Goal: Information Seeking & Learning: Learn about a topic

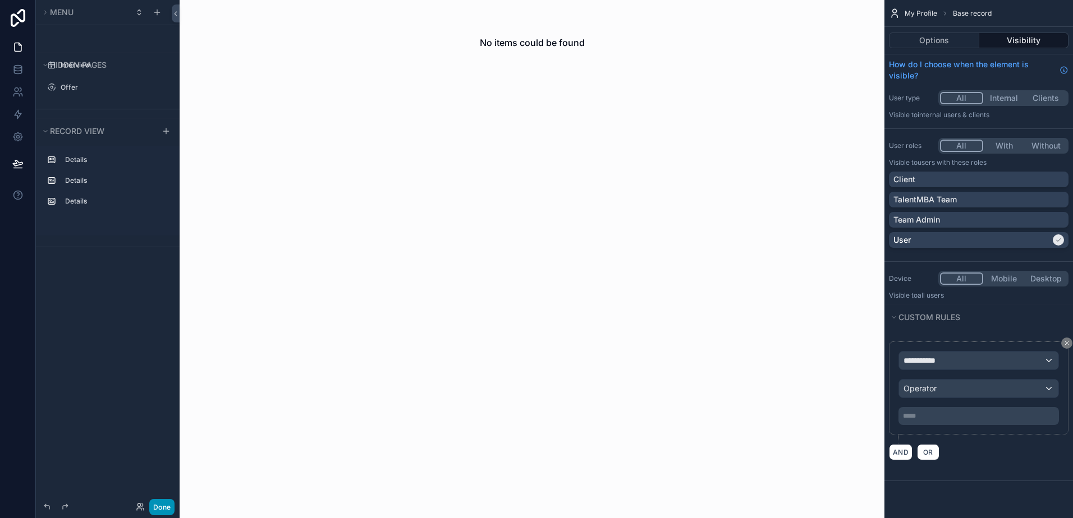
click at [159, 513] on button "Done" at bounding box center [161, 507] width 25 height 16
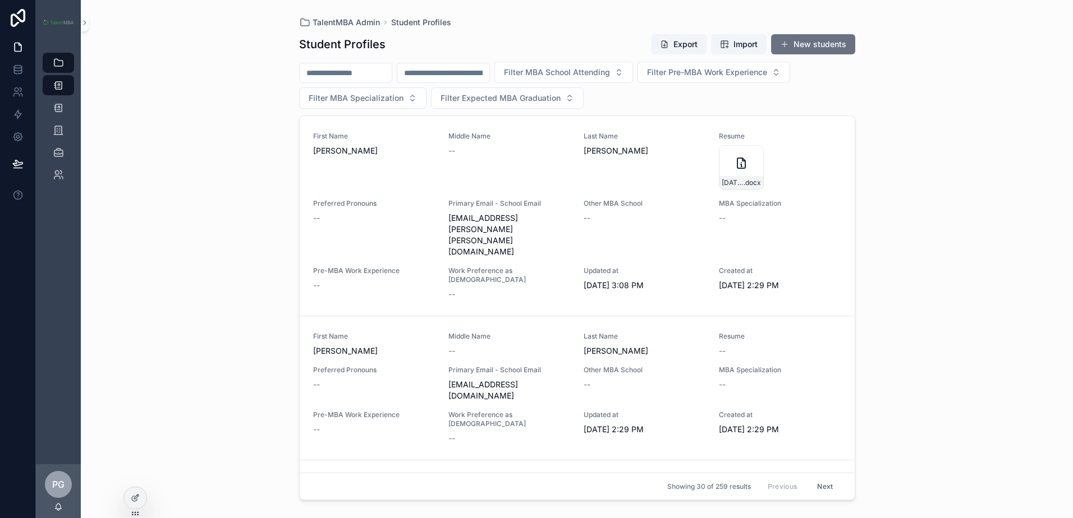
click at [208, 216] on div "TalentMBA Admin Student Profiles Student Profiles Export Import New students Fi…" at bounding box center [577, 259] width 992 height 518
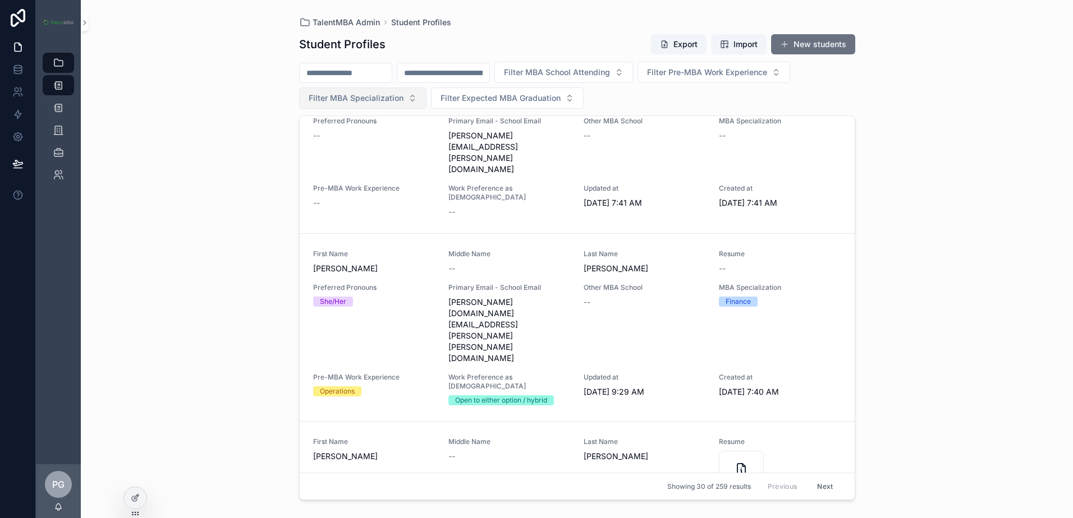
scroll to position [810, 0]
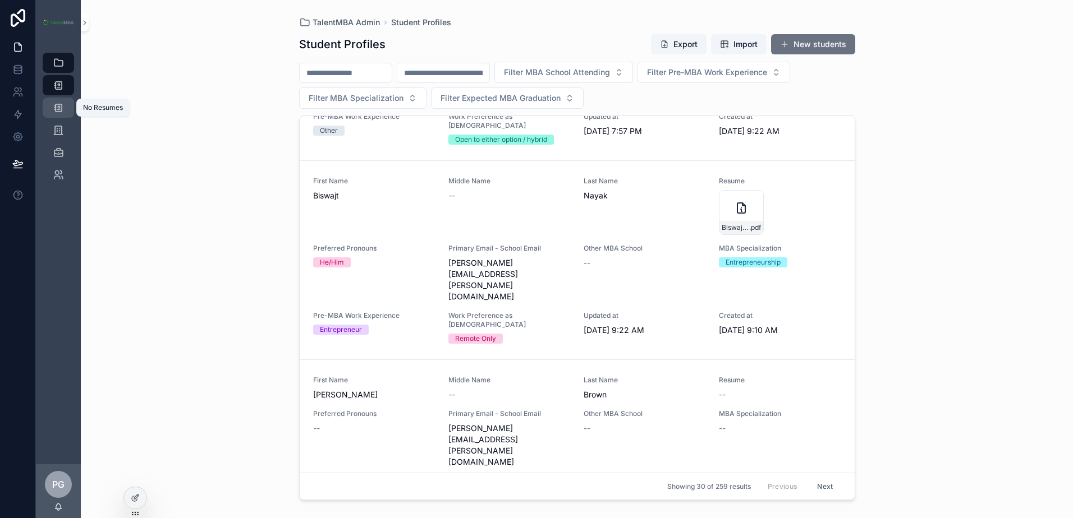
click at [58, 103] on icon "scrollable content" at bounding box center [58, 107] width 11 height 11
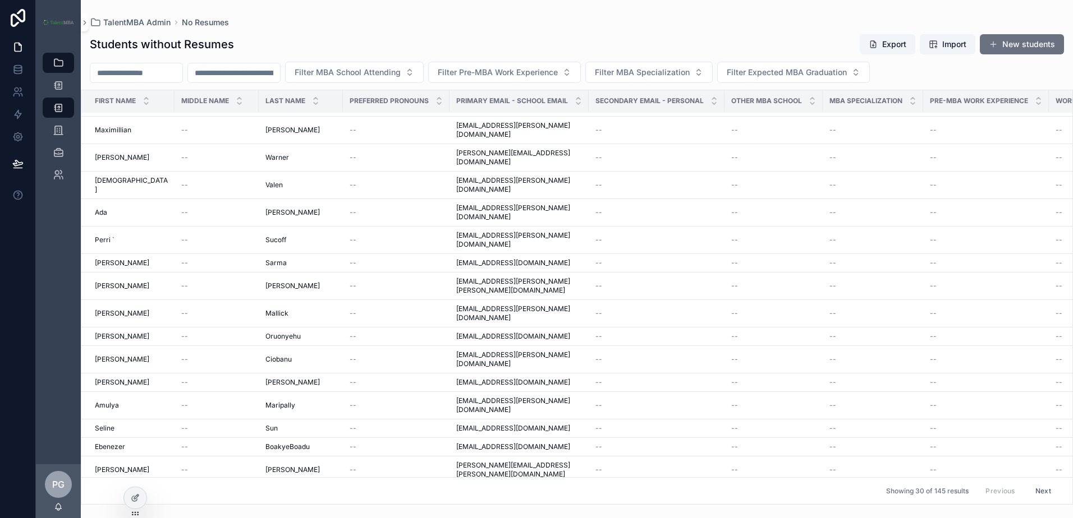
scroll to position [235, 0]
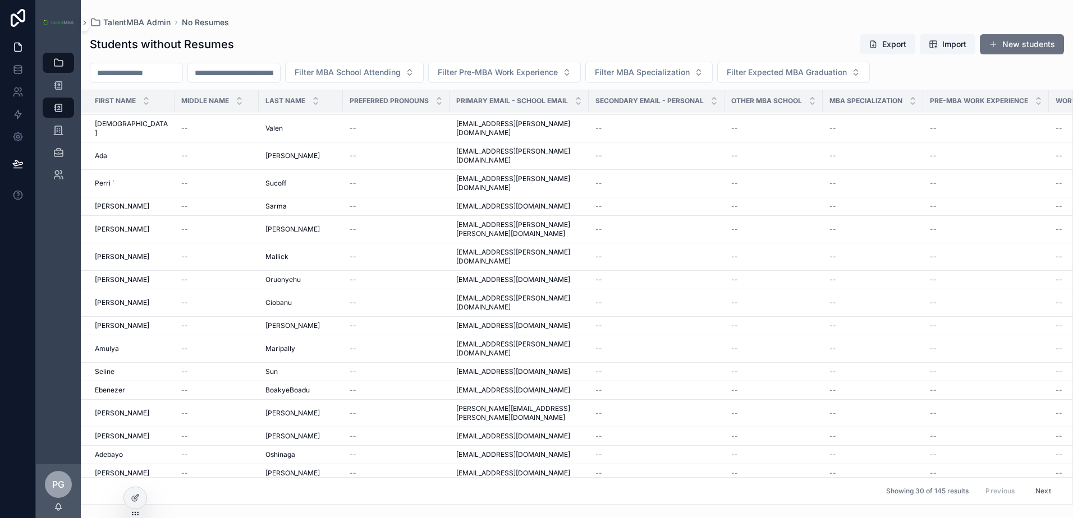
click at [1037, 483] on button "Next" at bounding box center [1042, 491] width 31 height 17
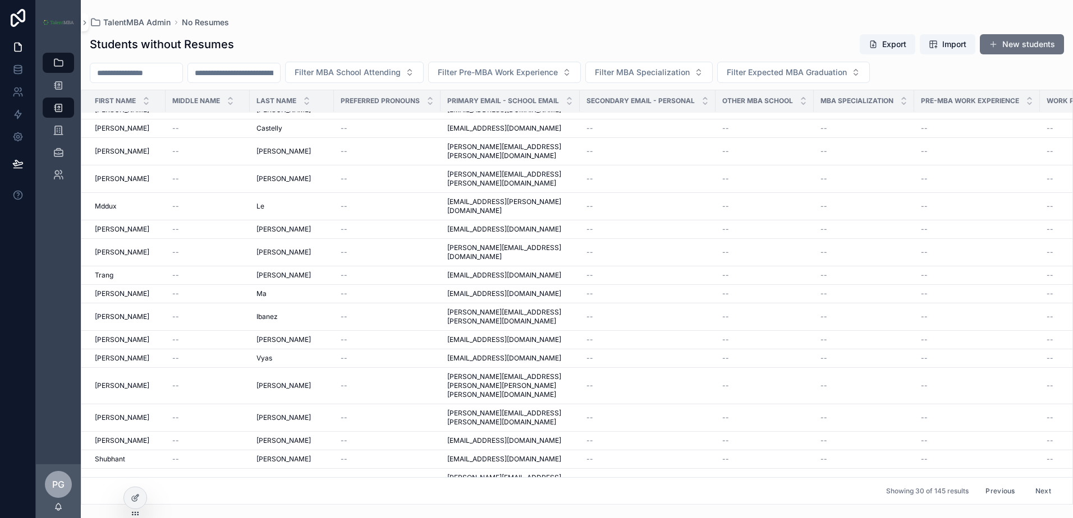
scroll to position [234, 0]
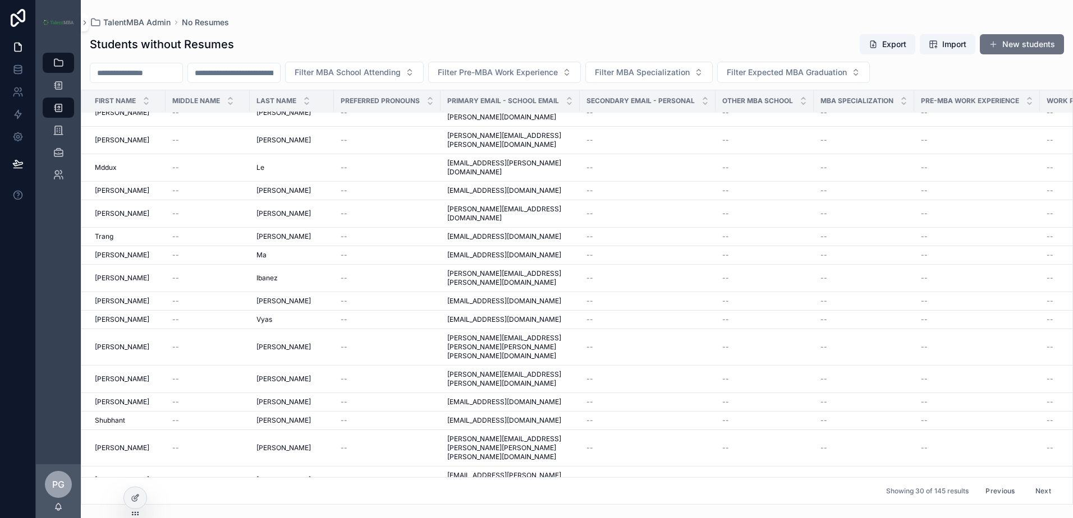
click at [1037, 483] on button "Next" at bounding box center [1042, 491] width 31 height 17
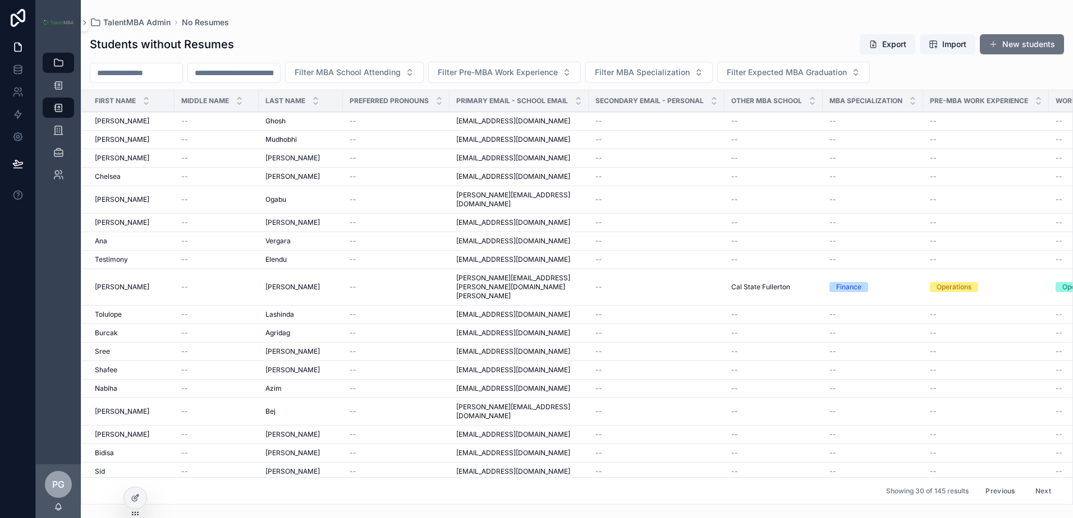
click at [997, 484] on button "Previous" at bounding box center [999, 491] width 45 height 17
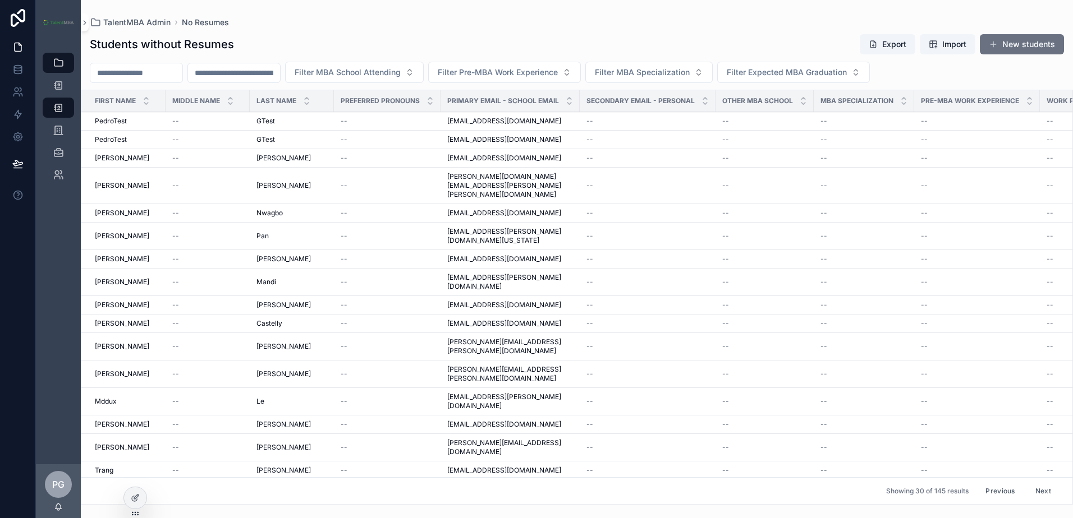
click at [995, 483] on button "Previous" at bounding box center [999, 491] width 45 height 17
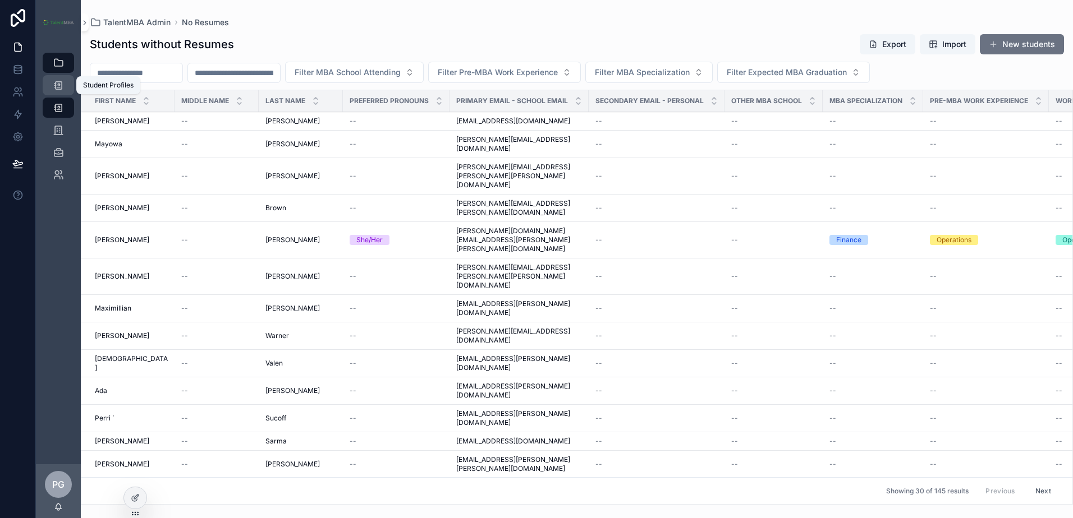
click at [62, 80] on icon "scrollable content" at bounding box center [58, 85] width 11 height 11
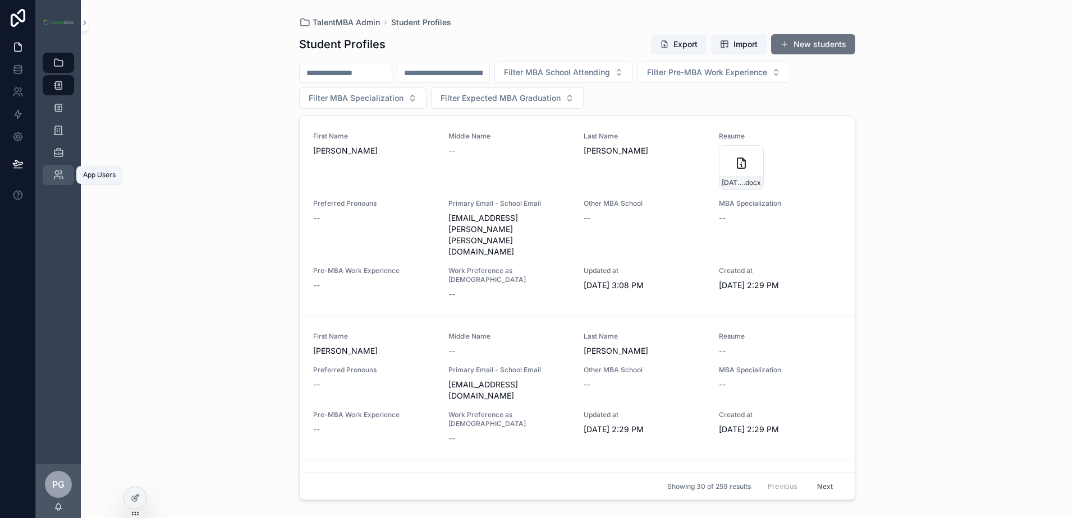
click at [61, 174] on icon "scrollable content" at bounding box center [58, 174] width 11 height 11
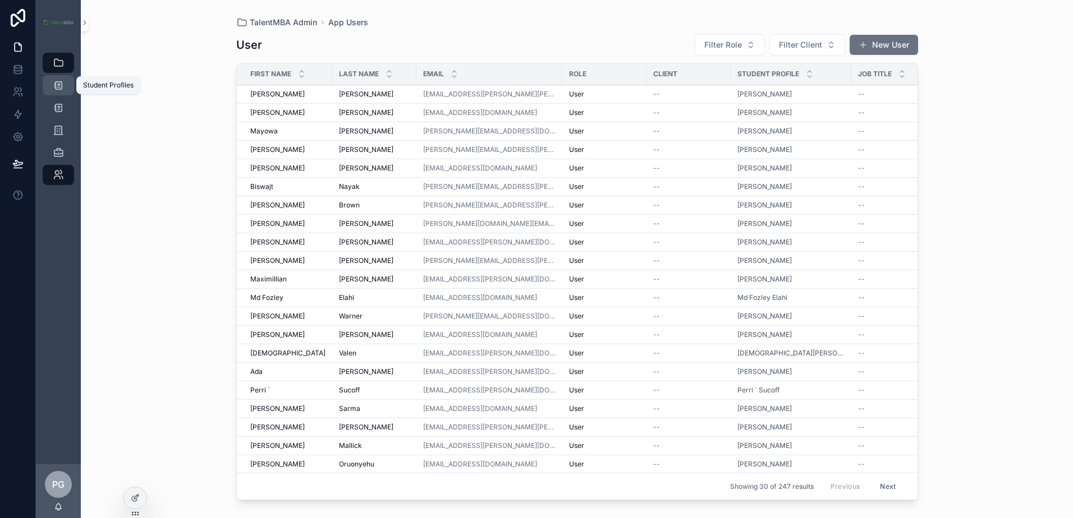
click at [68, 84] on link "Student Profiles" at bounding box center [58, 85] width 31 height 20
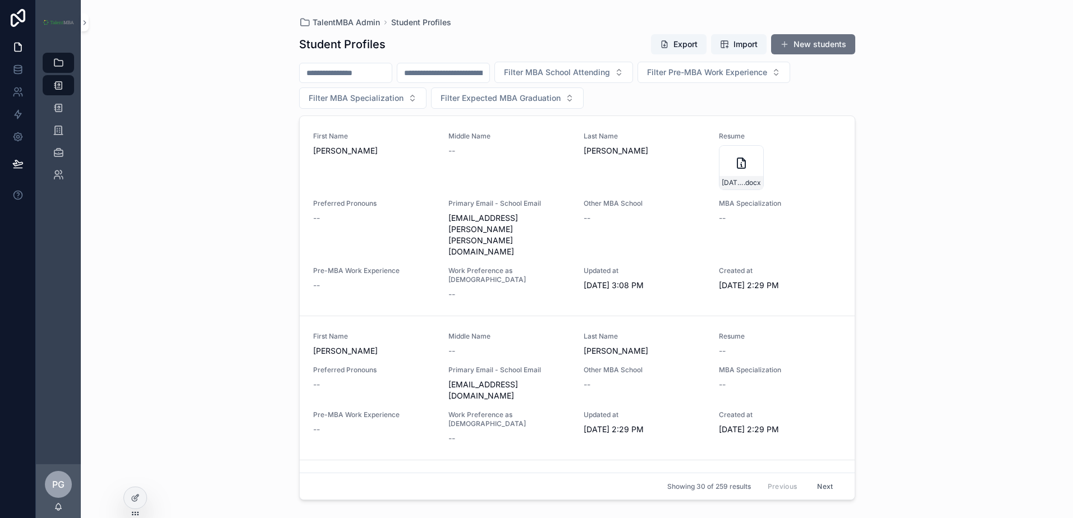
click at [389, 170] on div "First Name [PERSON_NAME]" at bounding box center [374, 161] width 122 height 58
click at [407, 346] on span "[PERSON_NAME]" at bounding box center [374, 351] width 122 height 11
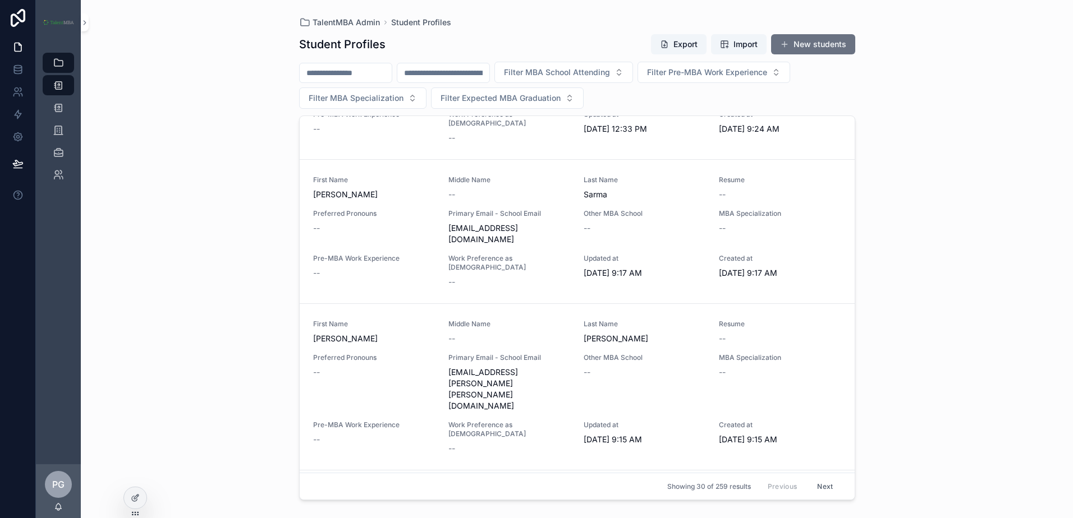
scroll to position [2753, 0]
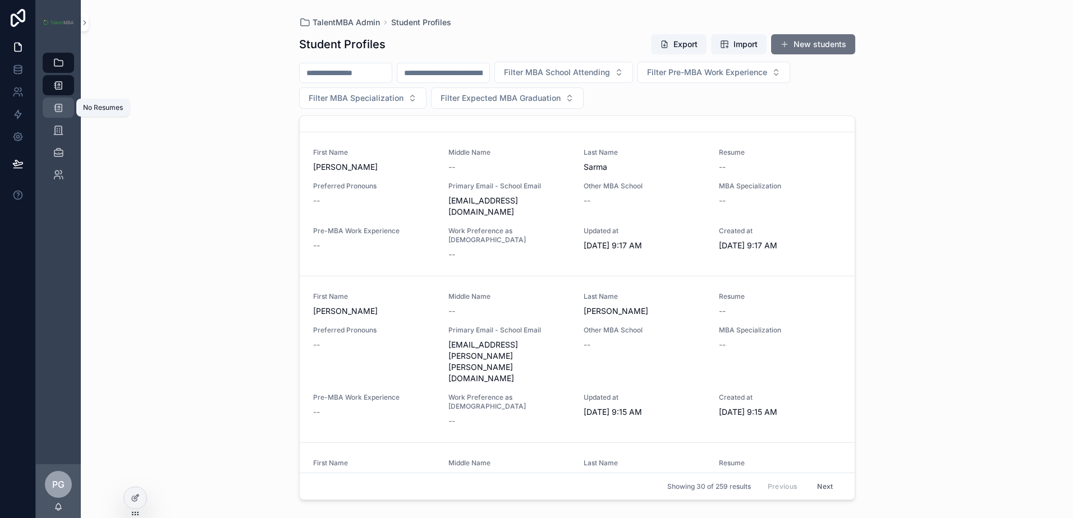
click at [67, 98] on link "No Resumes" at bounding box center [58, 108] width 31 height 20
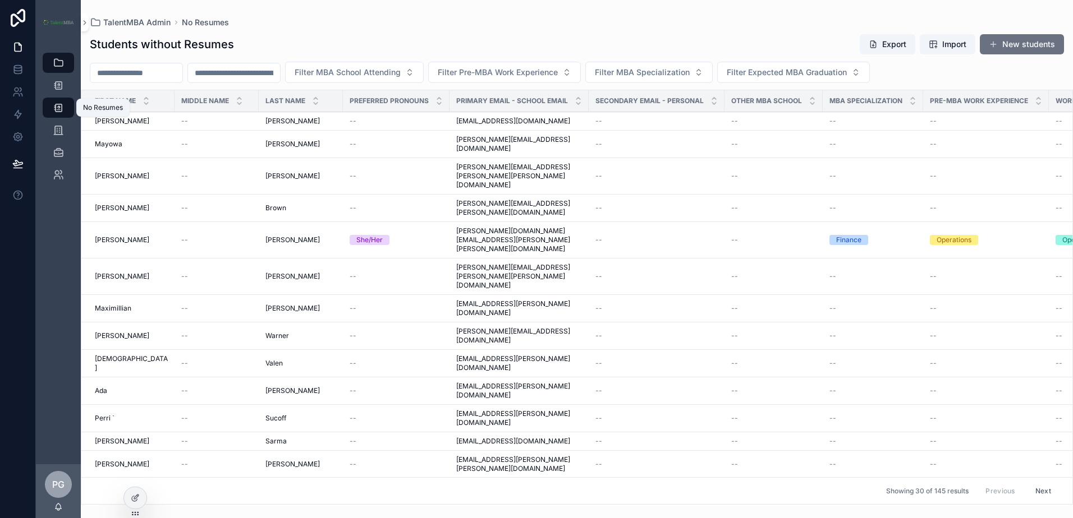
click at [63, 108] on icon "scrollable content" at bounding box center [58, 107] width 11 height 11
click at [62, 84] on icon "scrollable content" at bounding box center [58, 85] width 11 height 11
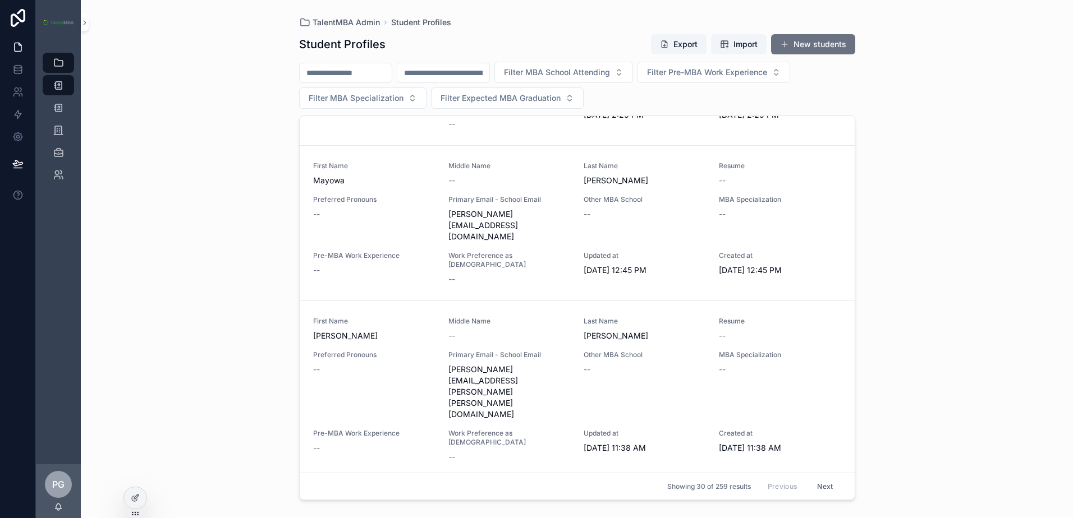
scroll to position [449, 0]
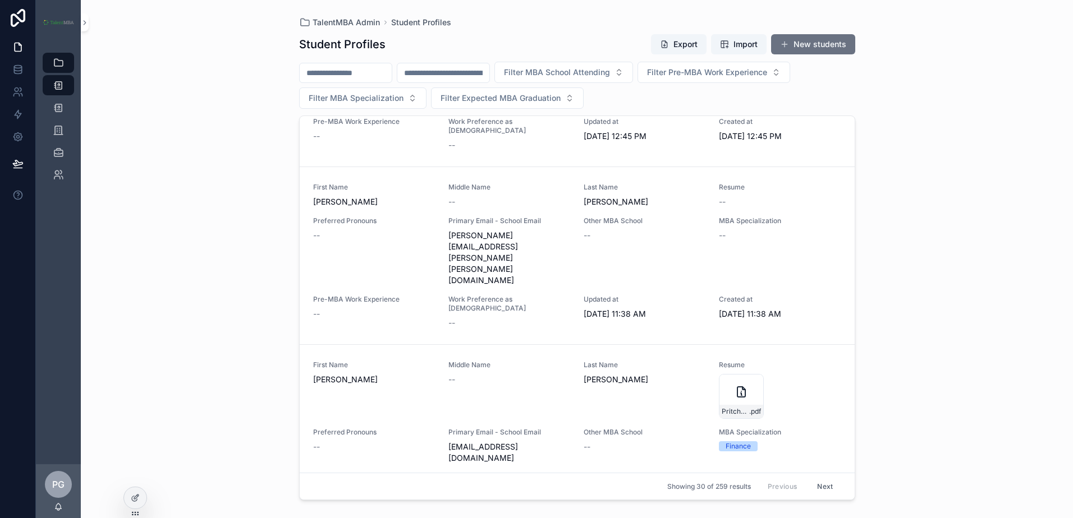
click at [480, 428] on div "Primary Email - School Email [EMAIL_ADDRESS][DOMAIN_NAME]" at bounding box center [509, 446] width 122 height 36
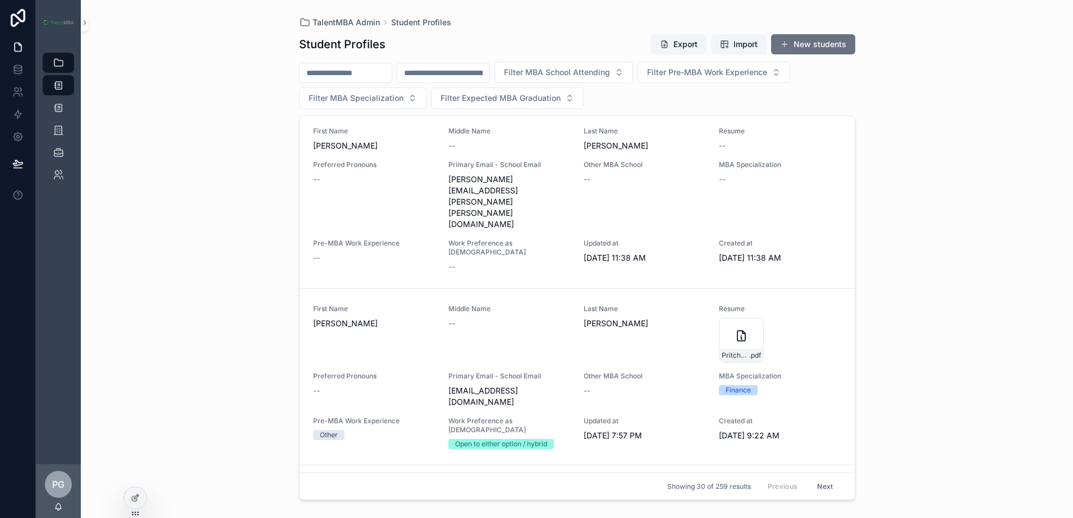
scroll to position [617, 0]
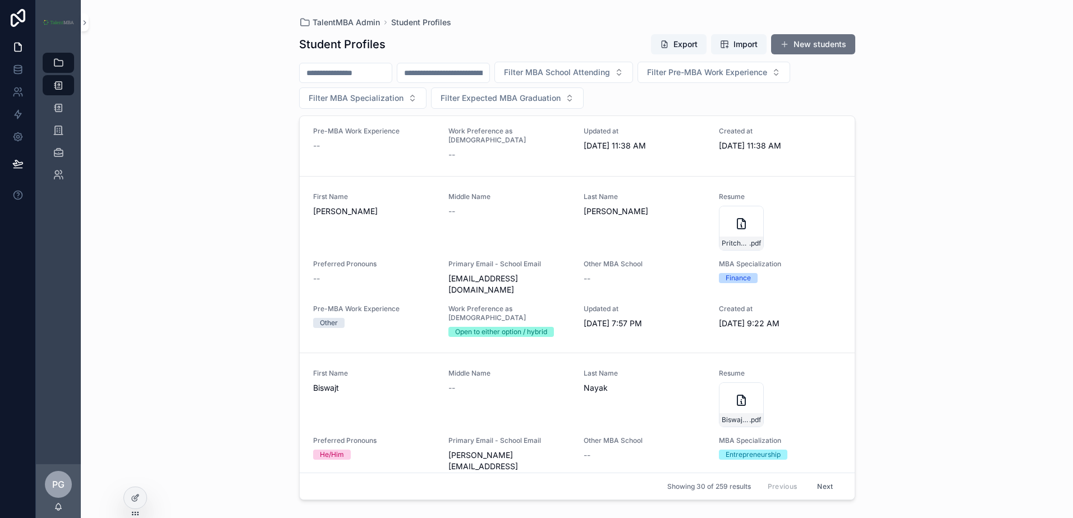
click at [410, 517] on div "Entrepreneur" at bounding box center [374, 522] width 122 height 10
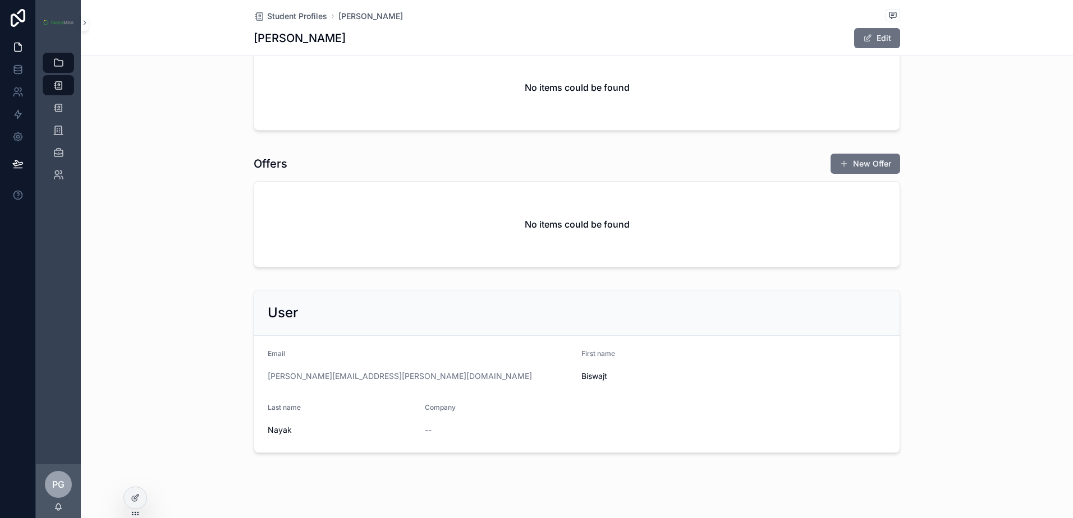
scroll to position [206, 0]
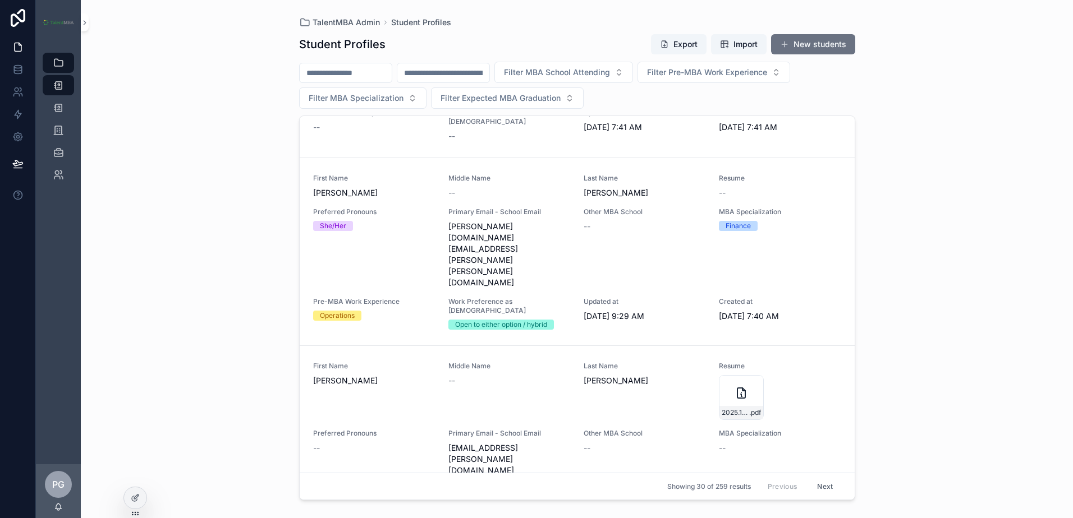
scroll to position [1066, 0]
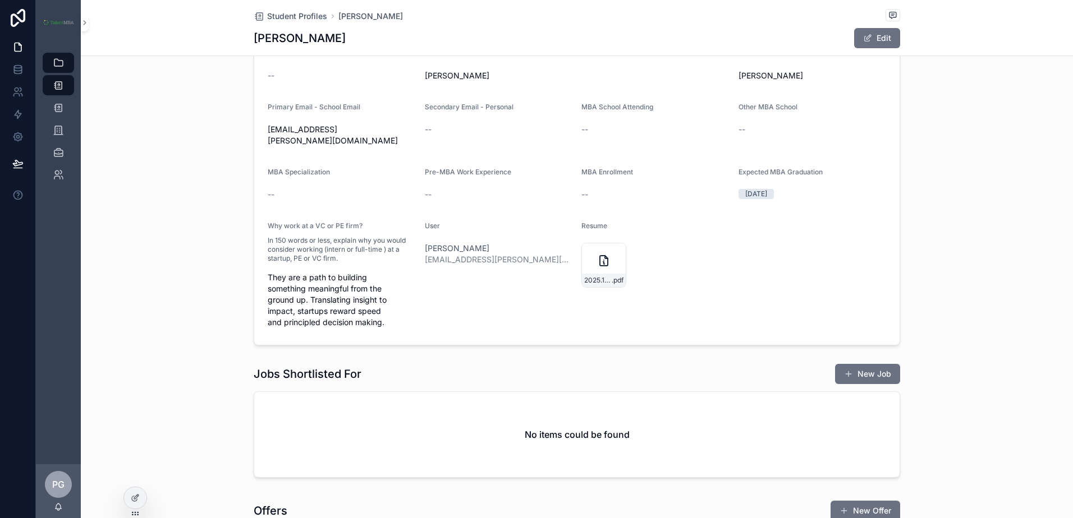
scroll to position [56, 0]
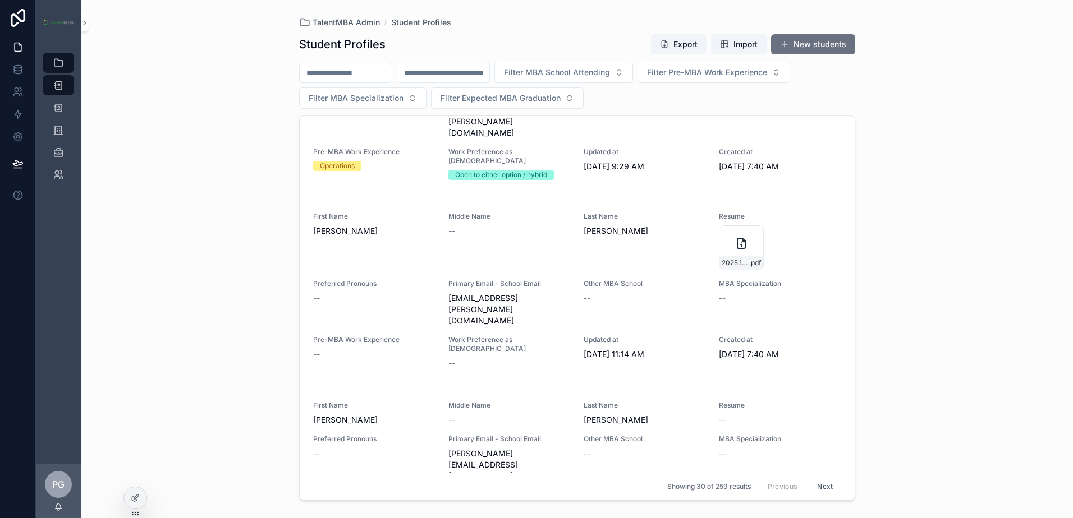
scroll to position [1403, 0]
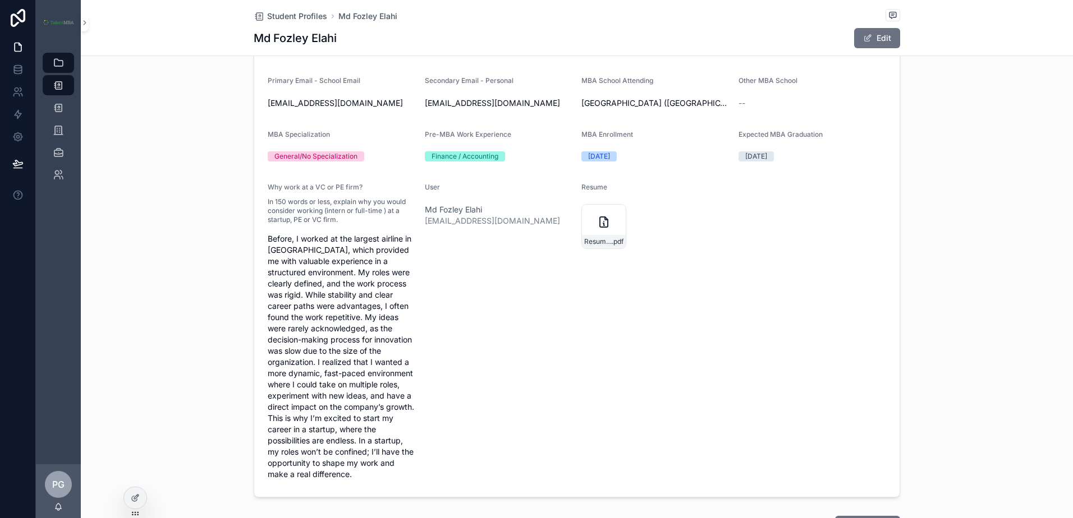
scroll to position [224, 0]
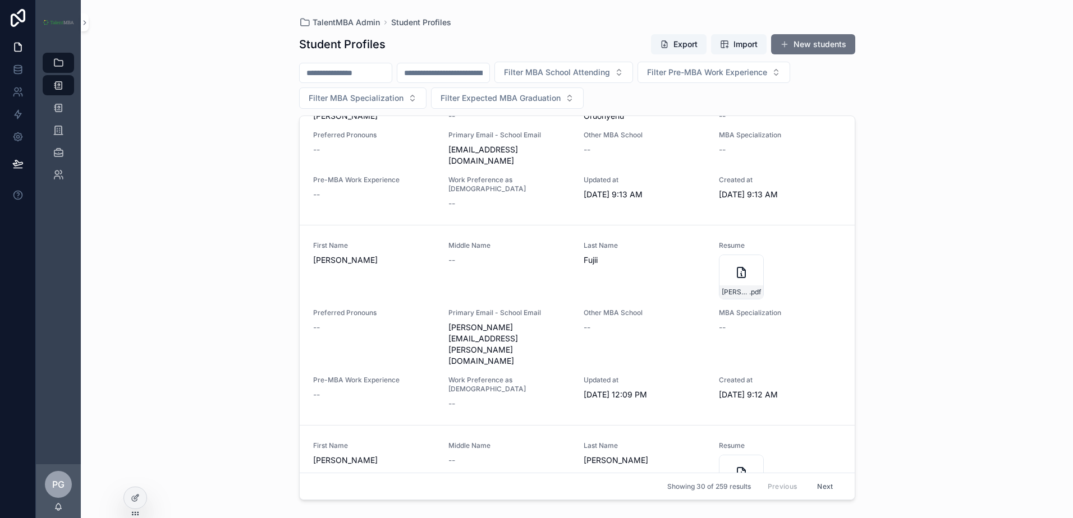
scroll to position [3301, 0]
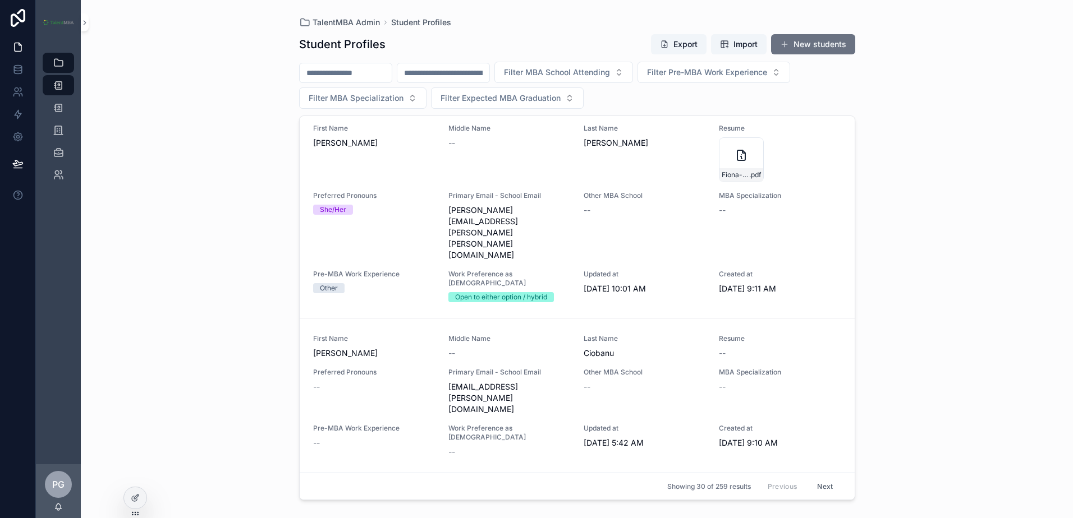
scroll to position [3591, 0]
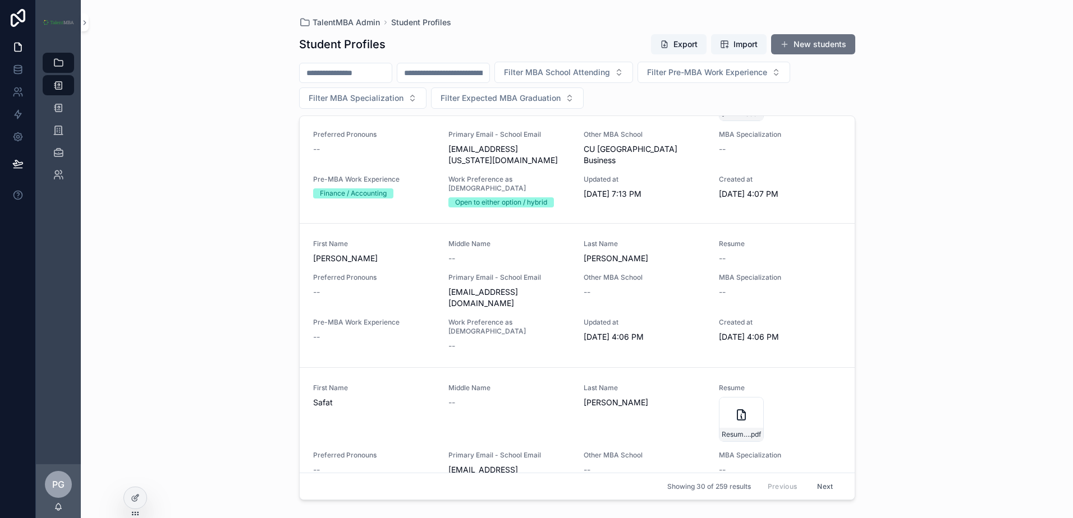
scroll to position [3891, 0]
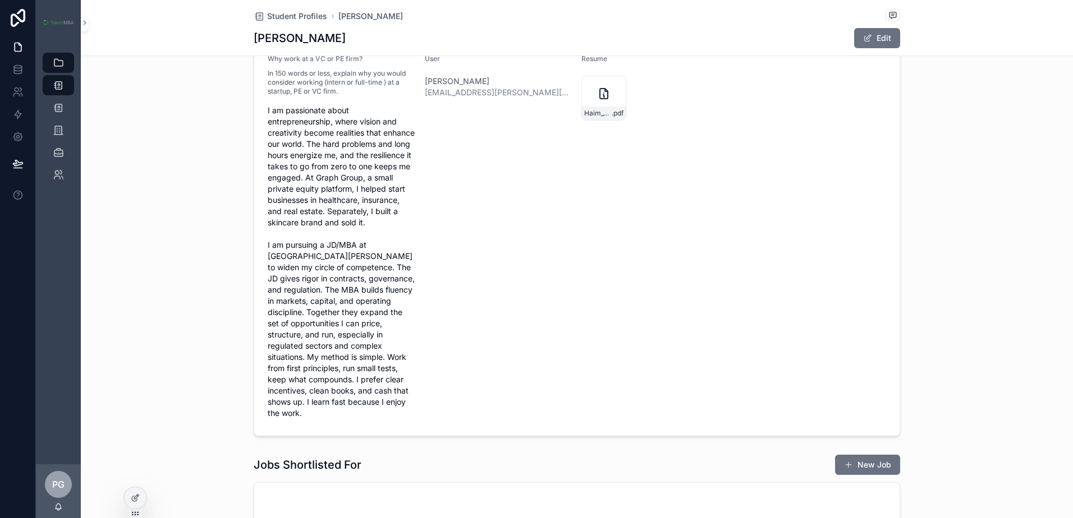
scroll to position [224, 0]
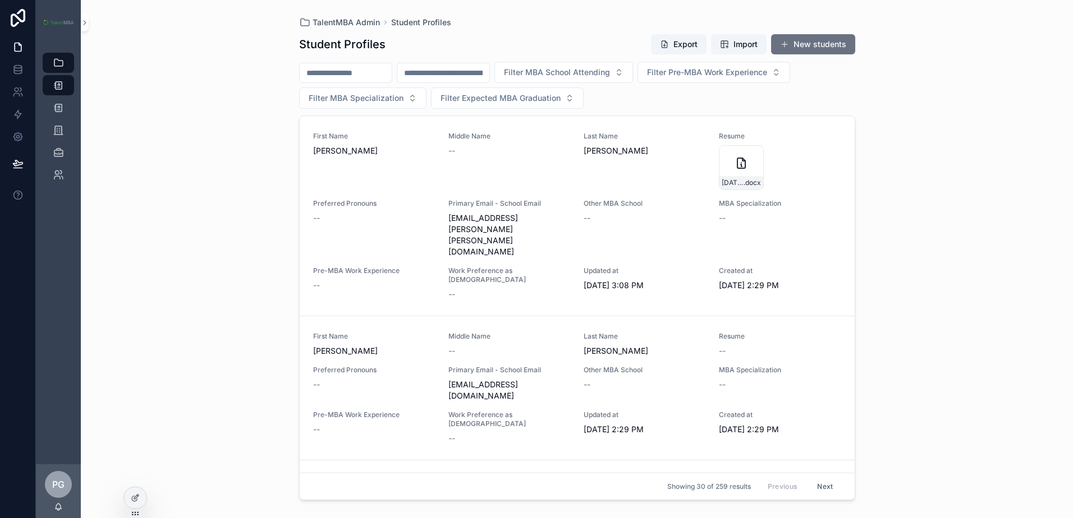
click at [854, 135] on div "First Name [PERSON_NAME] Middle Name -- Last Name [PERSON_NAME] Resume [DATE]Ar…" at bounding box center [577, 308] width 555 height 384
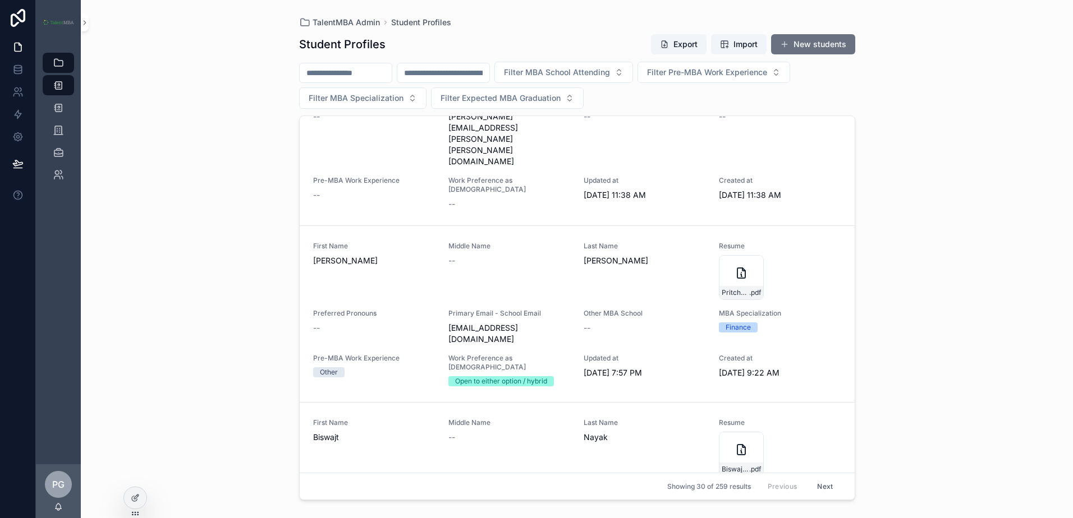
scroll to position [792, 0]
